Goal: Contribute content

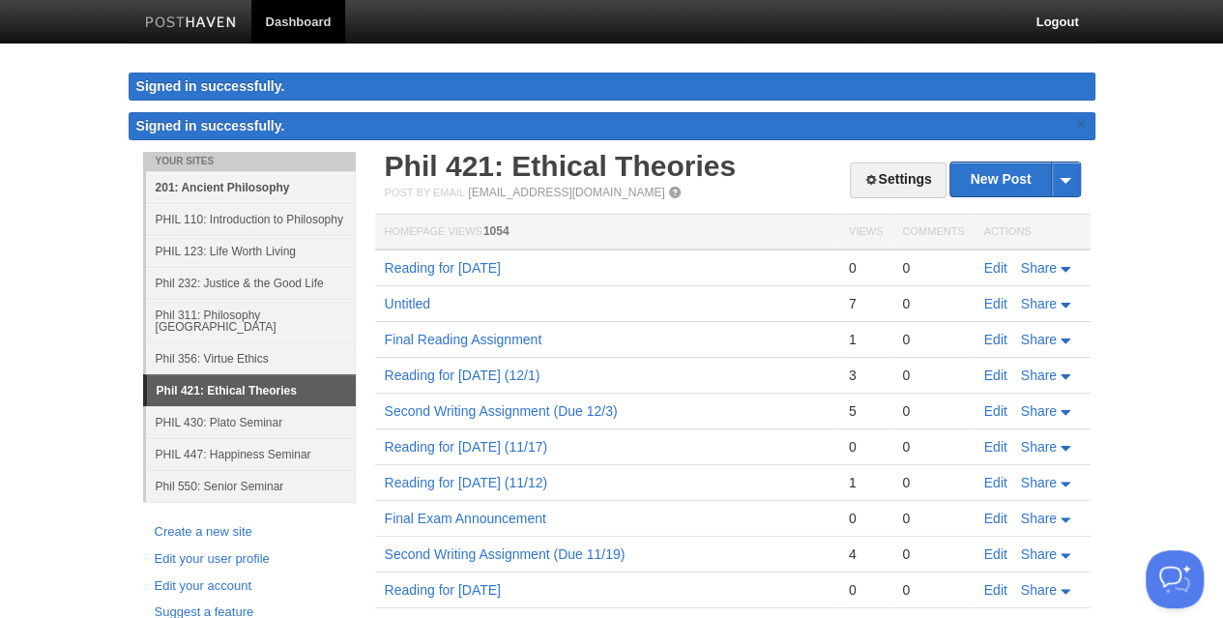
click at [220, 190] on link "201: Ancient Philosophy" at bounding box center [251, 187] width 210 height 32
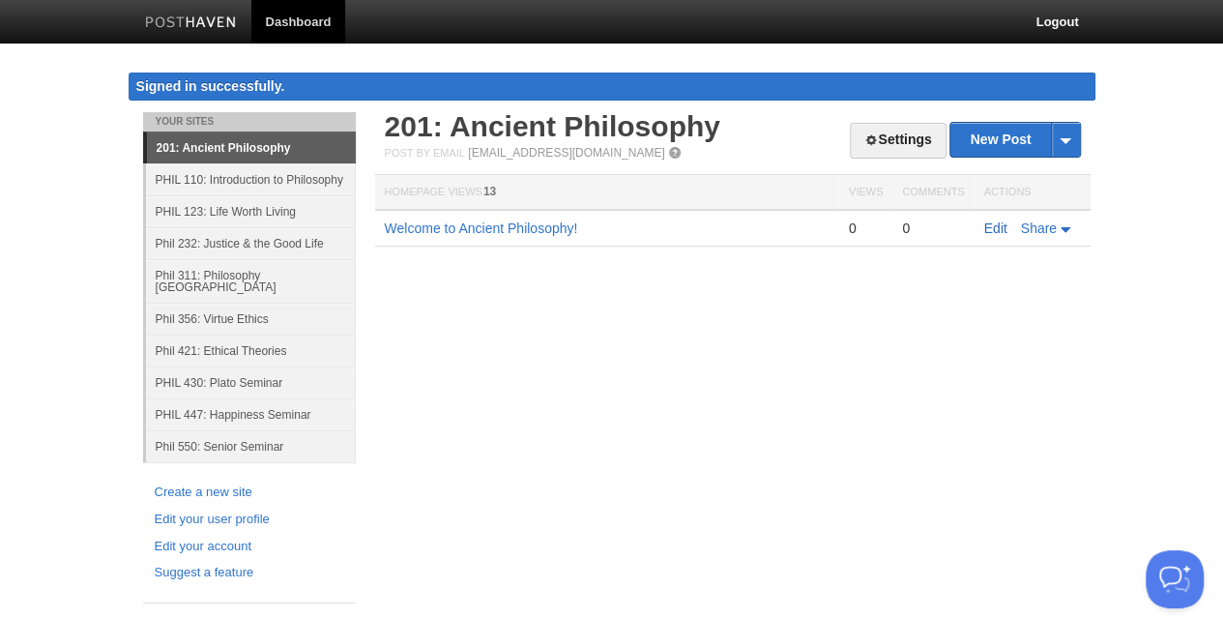
click at [1000, 227] on link "Edit" at bounding box center [995, 227] width 23 height 15
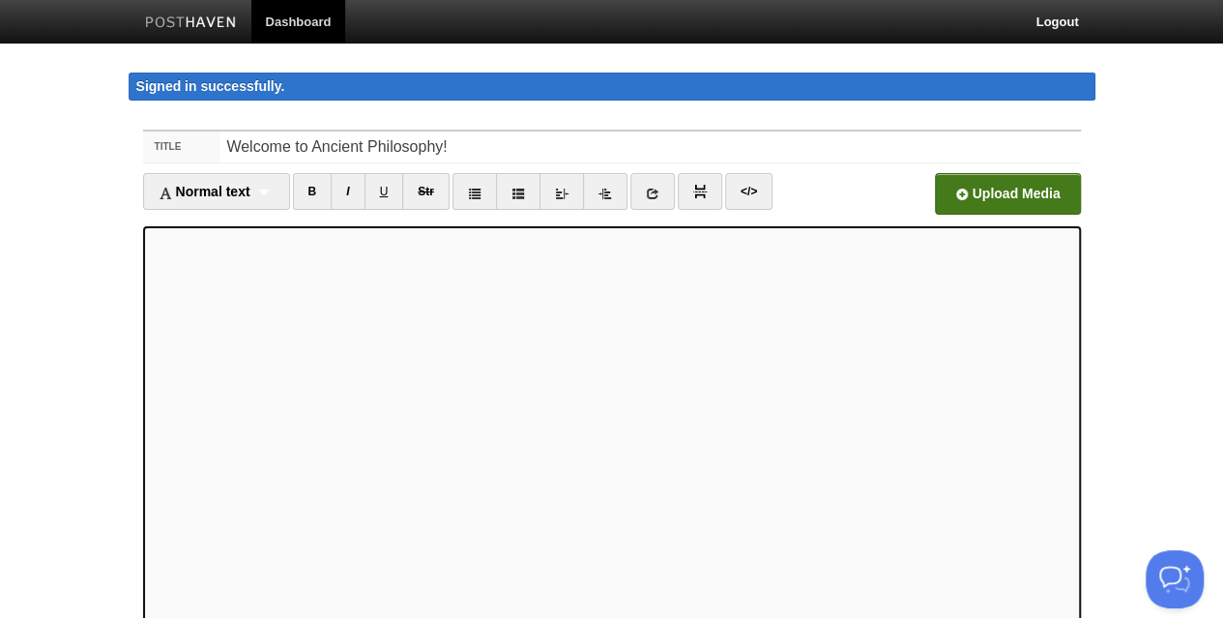
click at [1003, 192] on input "file" at bounding box center [424, 199] width 1464 height 99
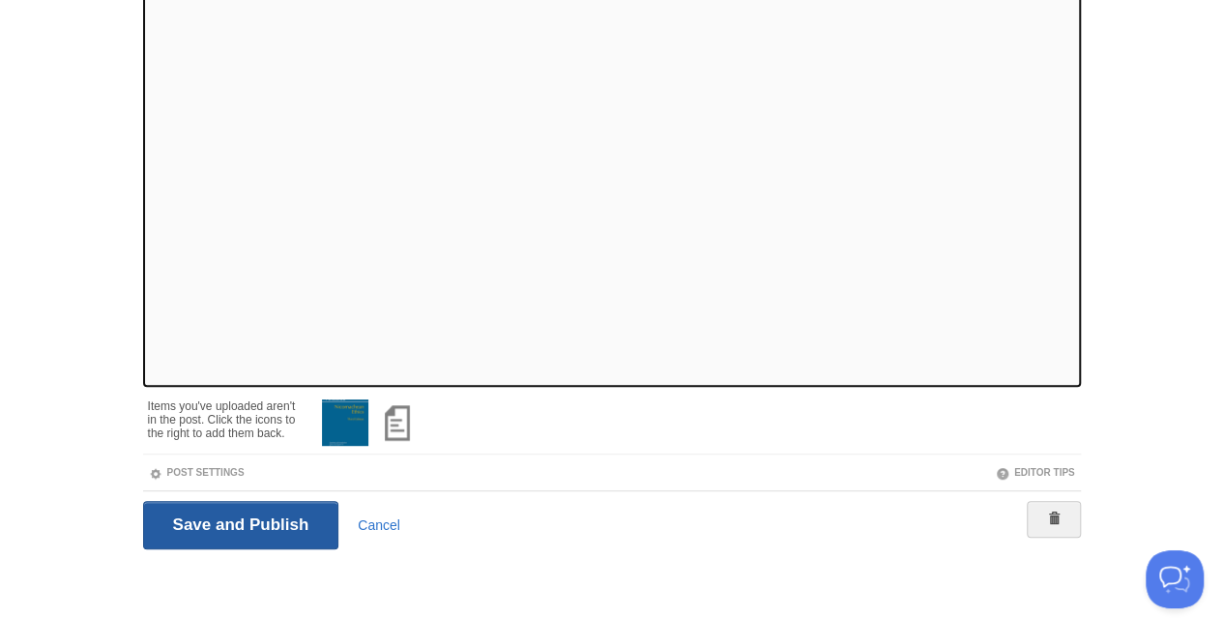
click at [238, 532] on input "Save and Publish" at bounding box center [241, 525] width 196 height 48
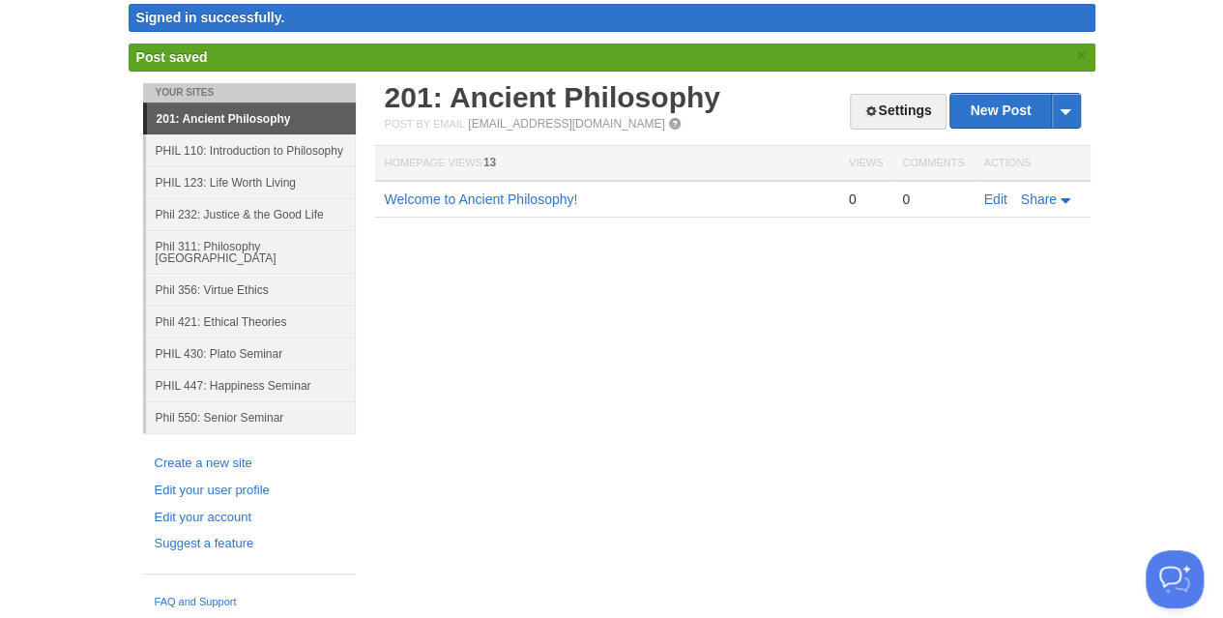
scroll to position [51, 0]
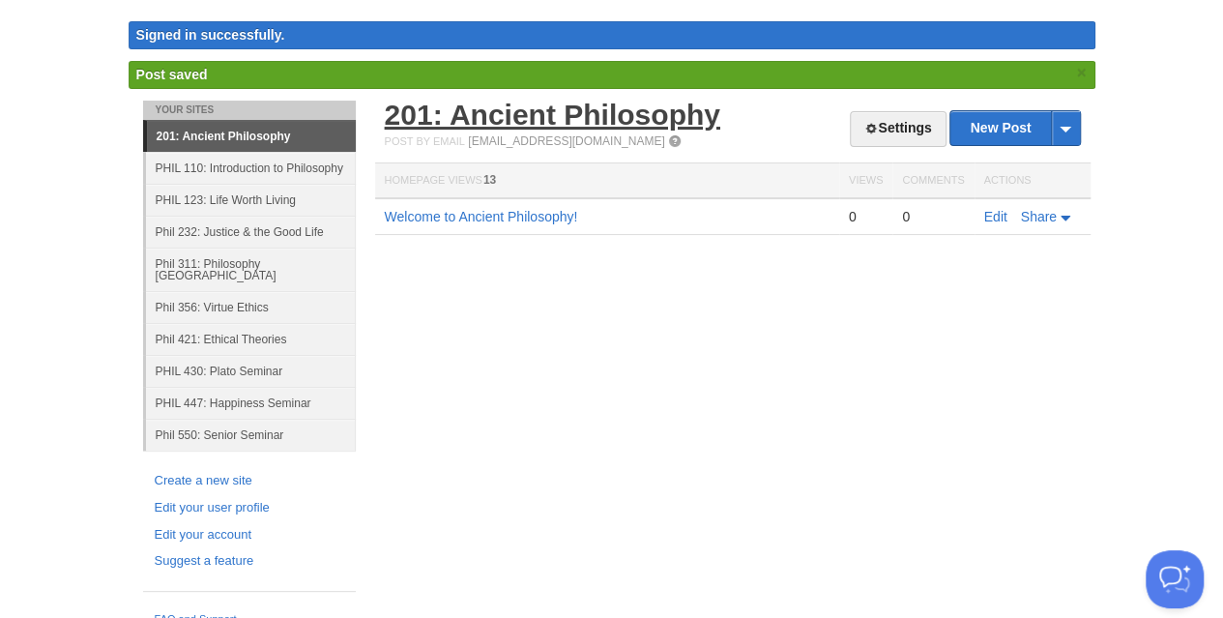
click at [462, 117] on link "201: Ancient Philosophy" at bounding box center [553, 115] width 336 height 32
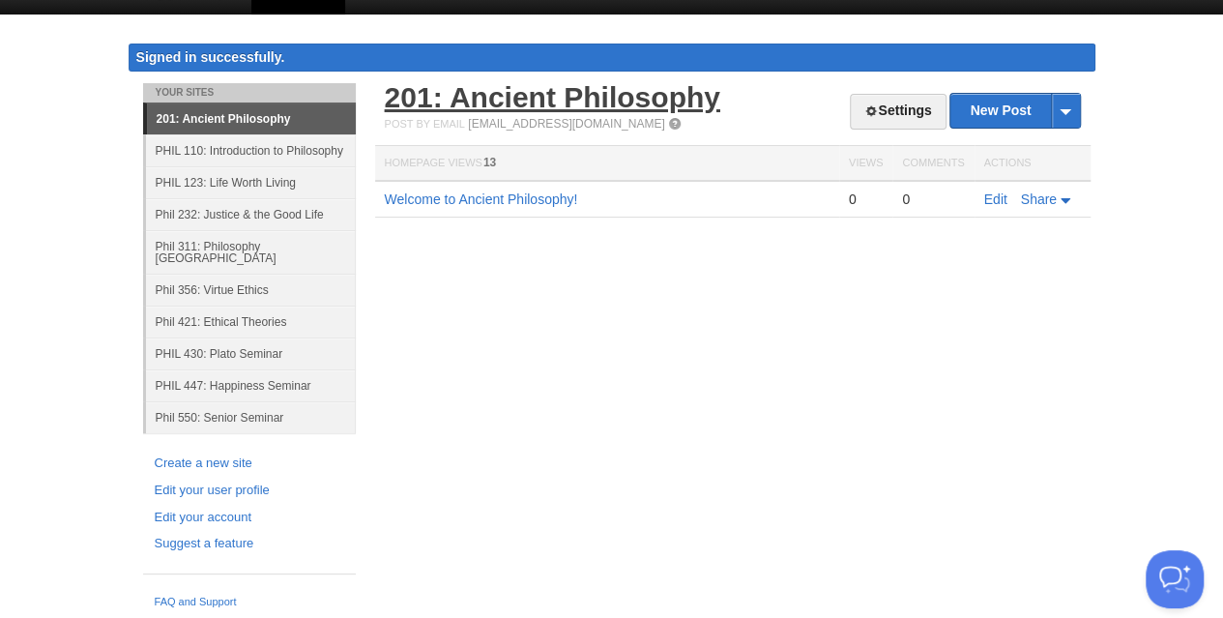
scroll to position [12, 0]
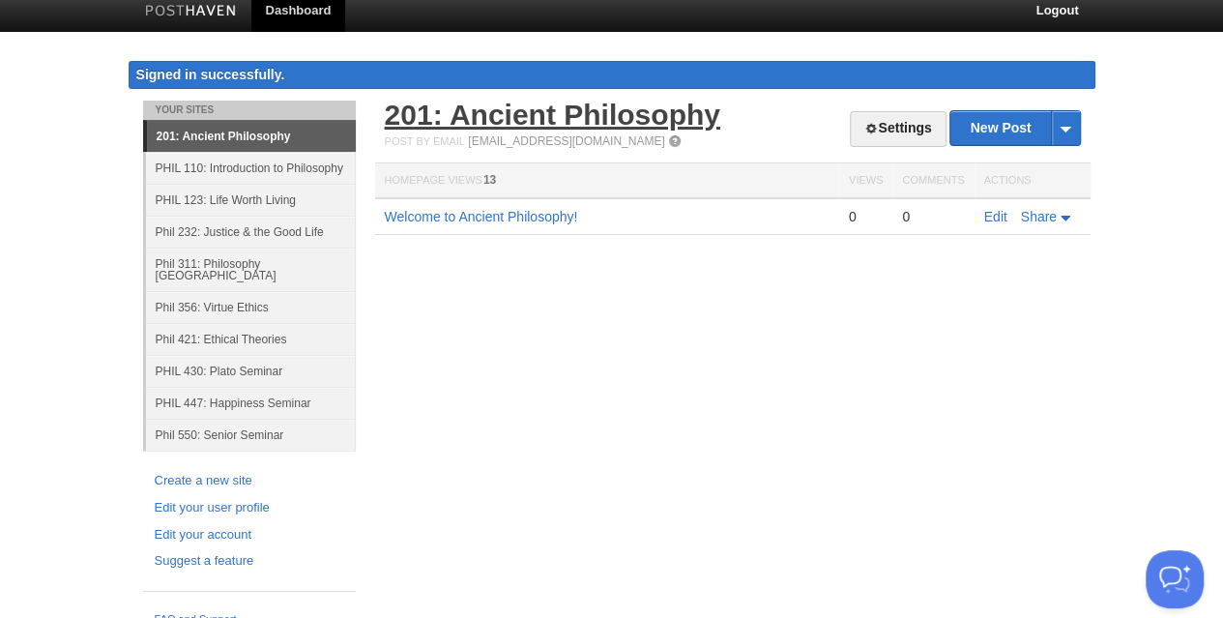
click at [529, 110] on link "201: Ancient Philosophy" at bounding box center [553, 115] width 336 height 32
click at [614, 101] on link "201: Ancient Philosophy" at bounding box center [553, 115] width 336 height 32
